Goal: Use online tool/utility: Utilize a website feature to perform a specific function

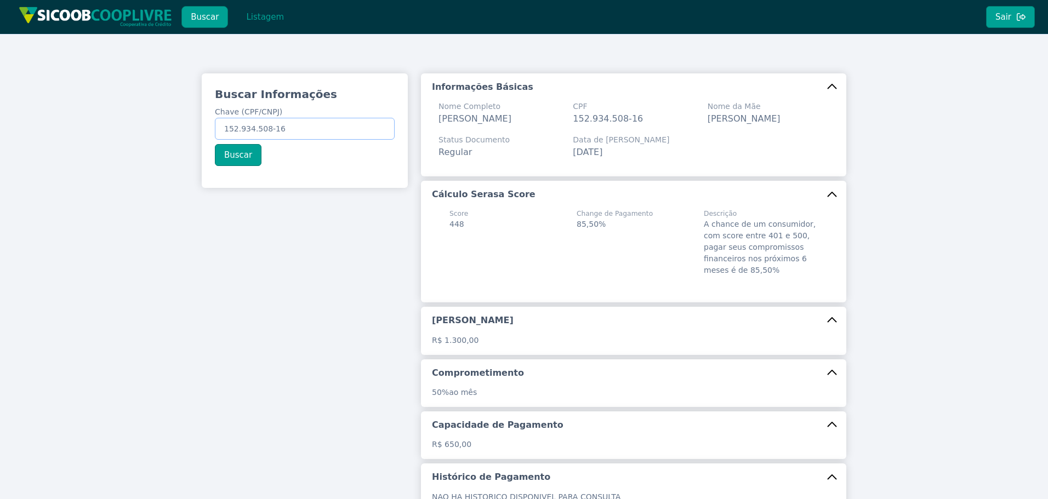
drag, startPoint x: 307, startPoint y: 125, endPoint x: 74, endPoint y: 117, distance: 233.6
click at [77, 117] on div "Buscar Informações Chave (CPF/CNPJ) 152.934.508-16 Buscar Informações Básicas N…" at bounding box center [524, 333] width 1048 height 599
paste input "256.415.478-67"
click at [240, 153] on button "Buscar" at bounding box center [238, 155] width 47 height 22
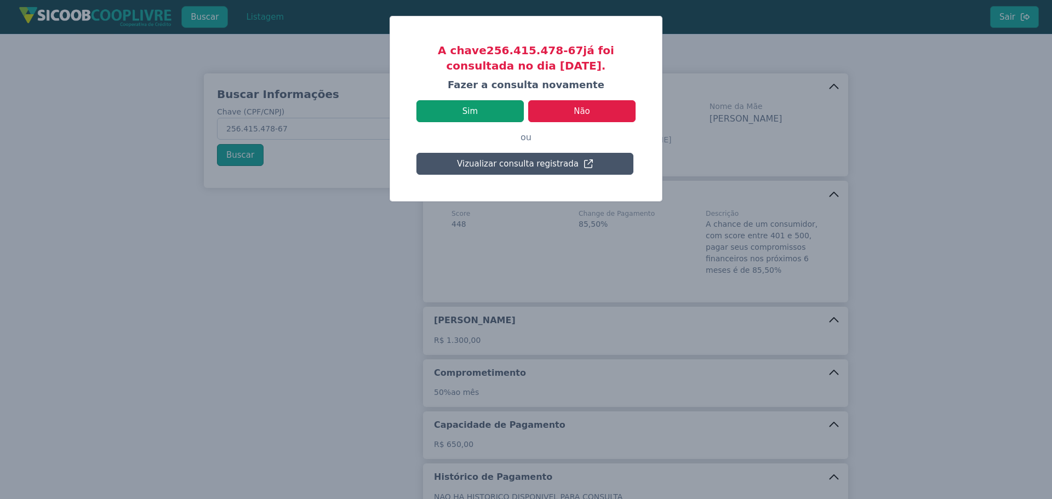
click at [499, 119] on button "Sim" at bounding box center [469, 111] width 107 height 22
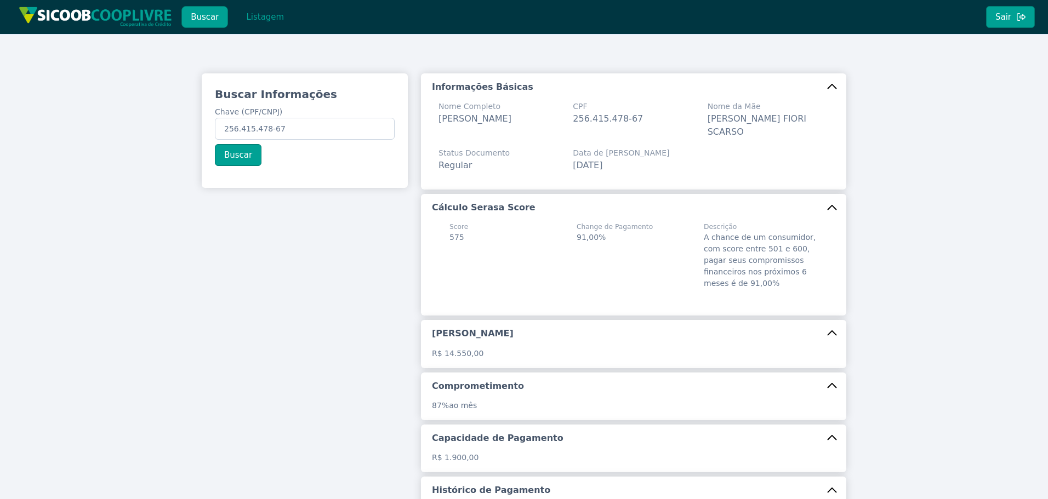
scroll to position [204, 0]
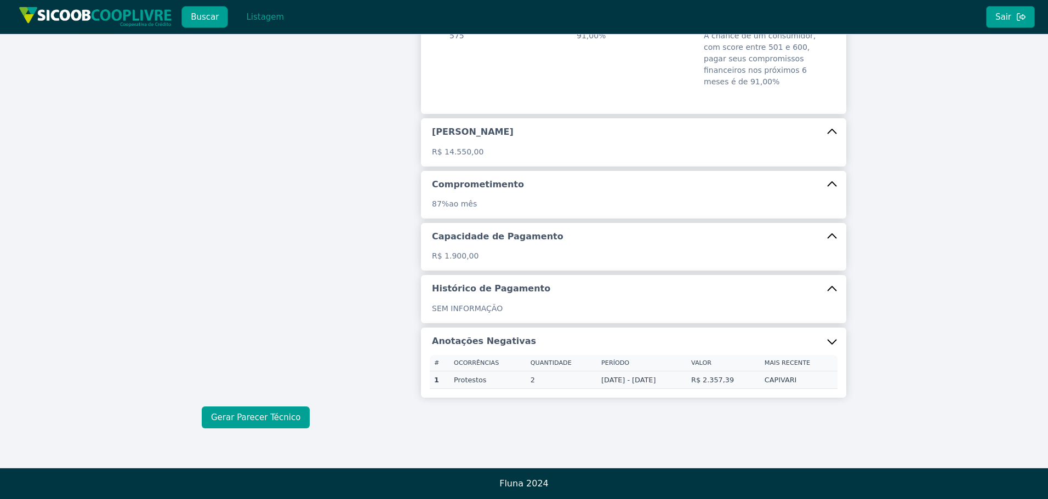
click at [283, 414] on button "Gerar Parecer Técnico" at bounding box center [256, 418] width 108 height 22
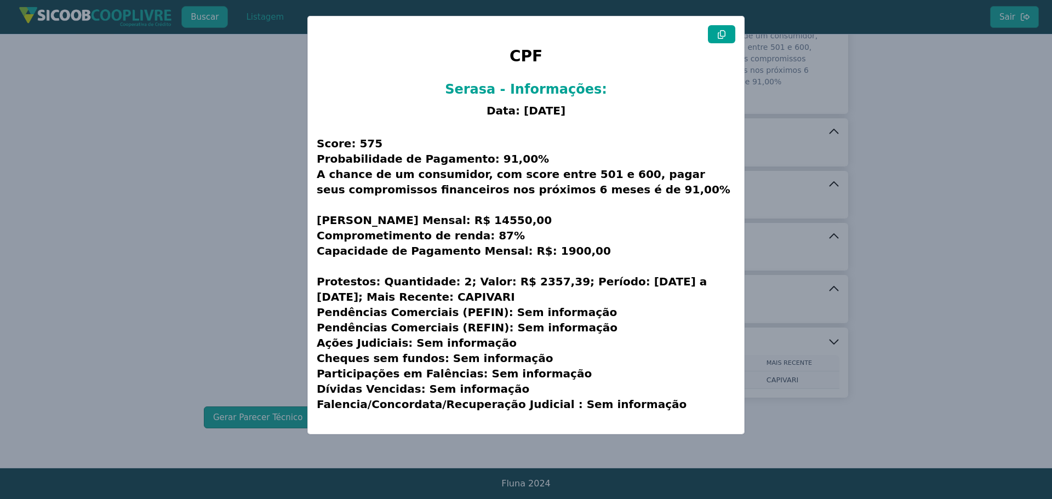
click at [728, 31] on button at bounding box center [721, 34] width 27 height 18
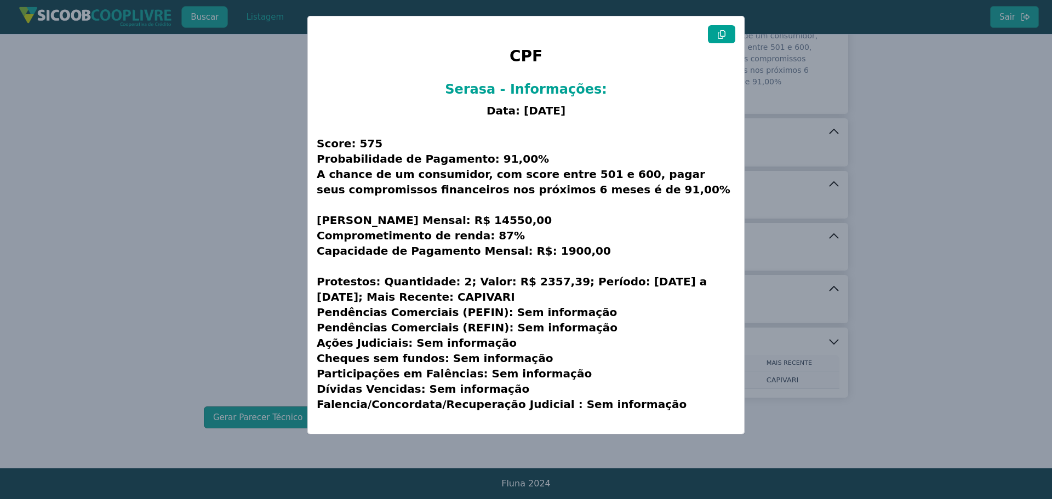
click at [254, 130] on modal-container "CPF Serasa - Informações: Data: [DATE] Score: 575 Probabilidade de Pagamento: 9…" at bounding box center [526, 249] width 1052 height 499
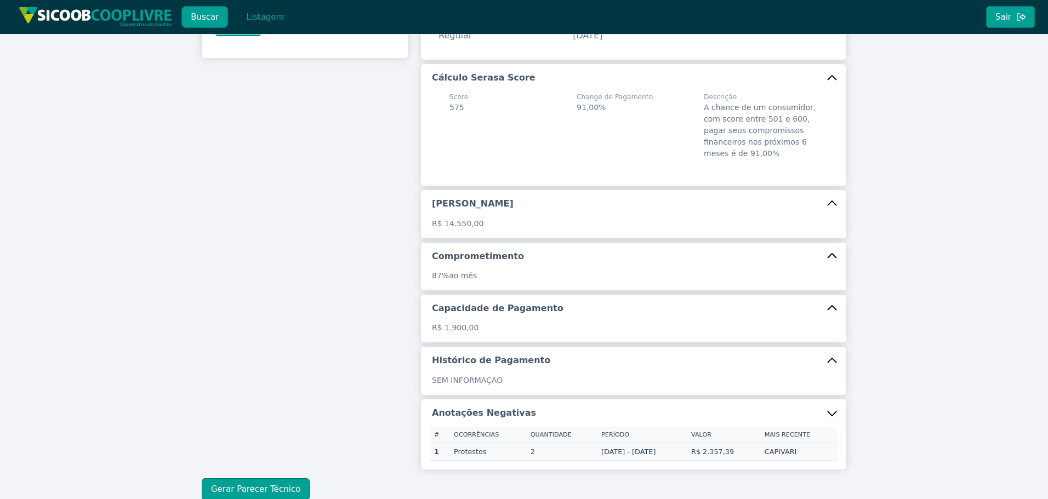
scroll to position [0, 0]
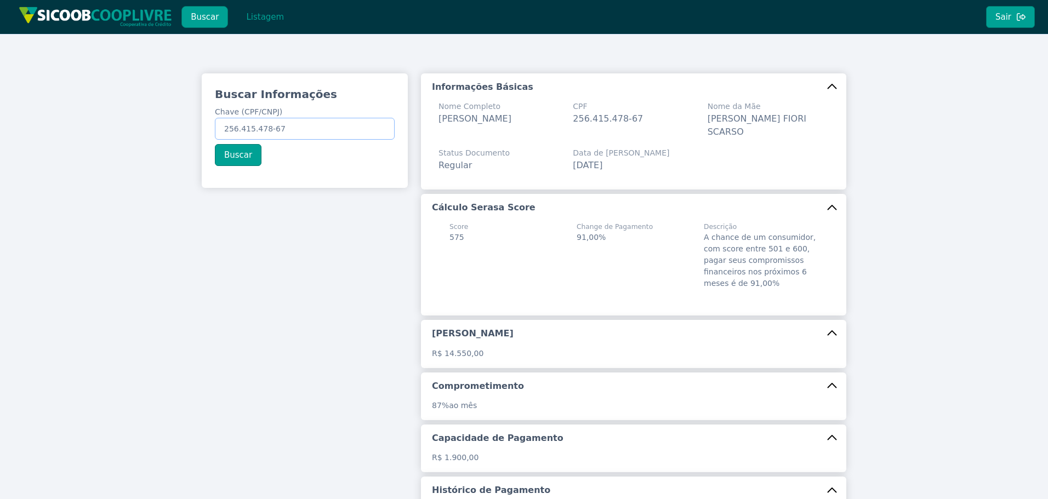
drag, startPoint x: 301, startPoint y: 128, endPoint x: 33, endPoint y: 127, distance: 268.5
click at [28, 125] on div "Buscar Informações Chave (CPF/CNPJ) 256.415.478-67 Buscar Informações Básicas N…" at bounding box center [524, 352] width 1048 height 636
paste input "085.994.128-09"
type input "085.994.128-09"
click at [228, 153] on button "Buscar" at bounding box center [238, 155] width 47 height 22
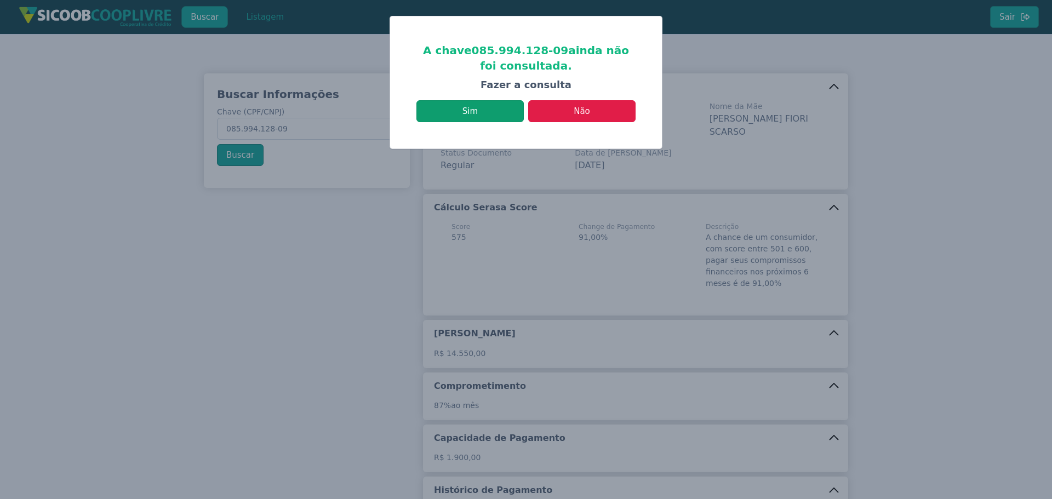
click at [507, 116] on button "Sim" at bounding box center [469, 111] width 107 height 22
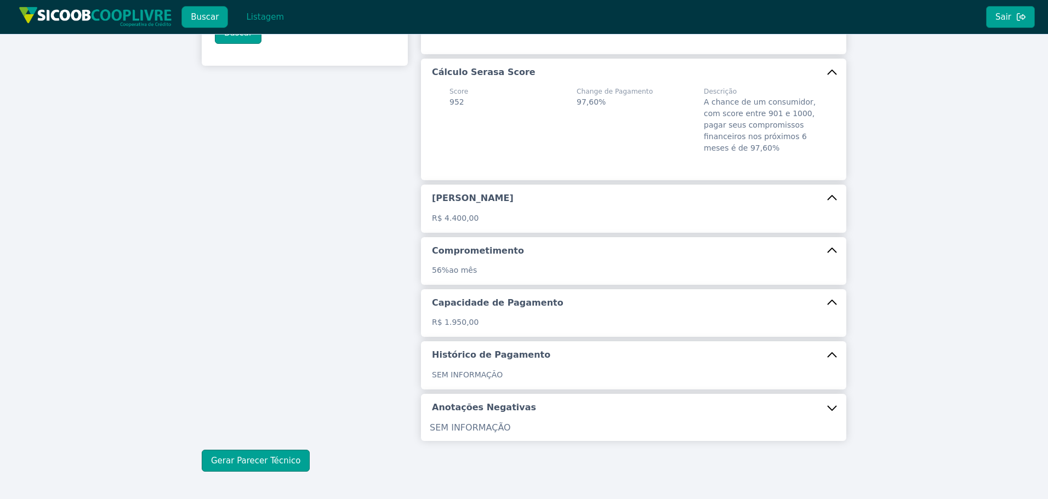
scroll to position [179, 0]
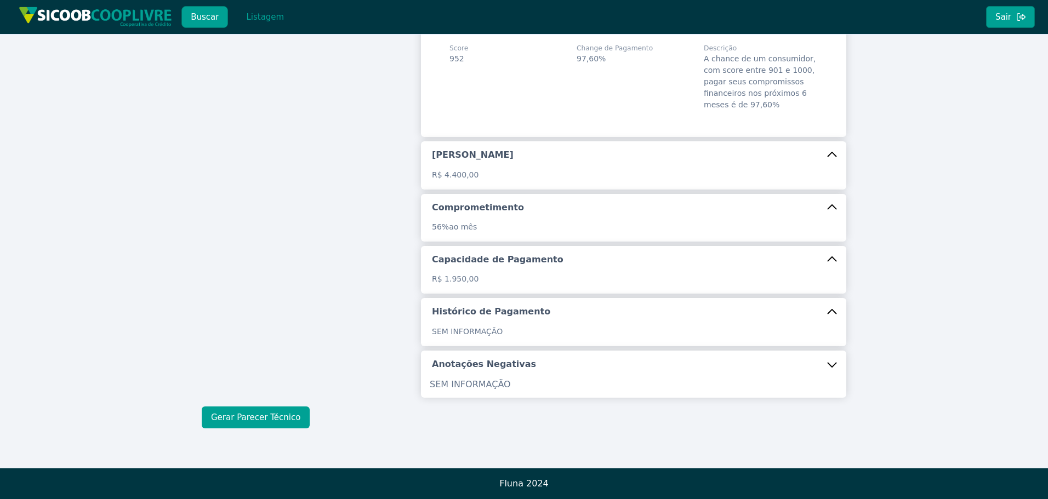
click at [238, 424] on button "Gerar Parecer Técnico" at bounding box center [256, 418] width 108 height 22
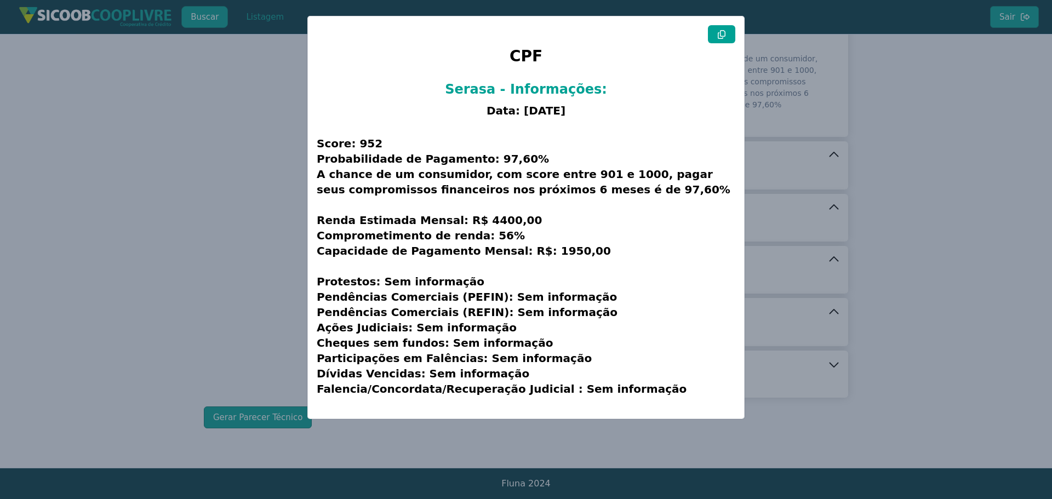
click at [727, 37] on button at bounding box center [721, 34] width 27 height 18
click at [157, 129] on modal-container "CPF Serasa - Informações: Data: [DATE] Score: 952 Probabilidade de Pagamento: 9…" at bounding box center [526, 249] width 1052 height 499
